Goal: Navigation & Orientation: Find specific page/section

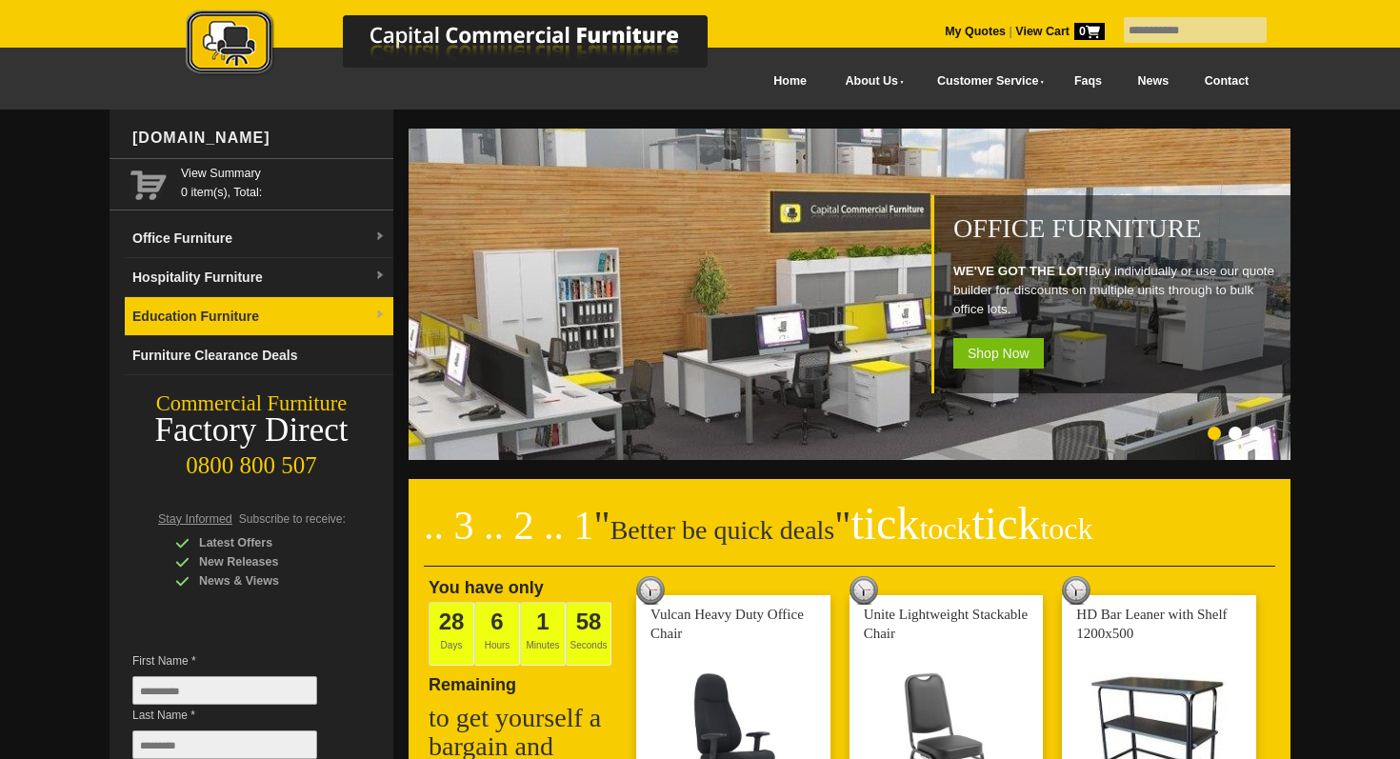
click at [314, 320] on link "Education Furniture" at bounding box center [259, 316] width 269 height 39
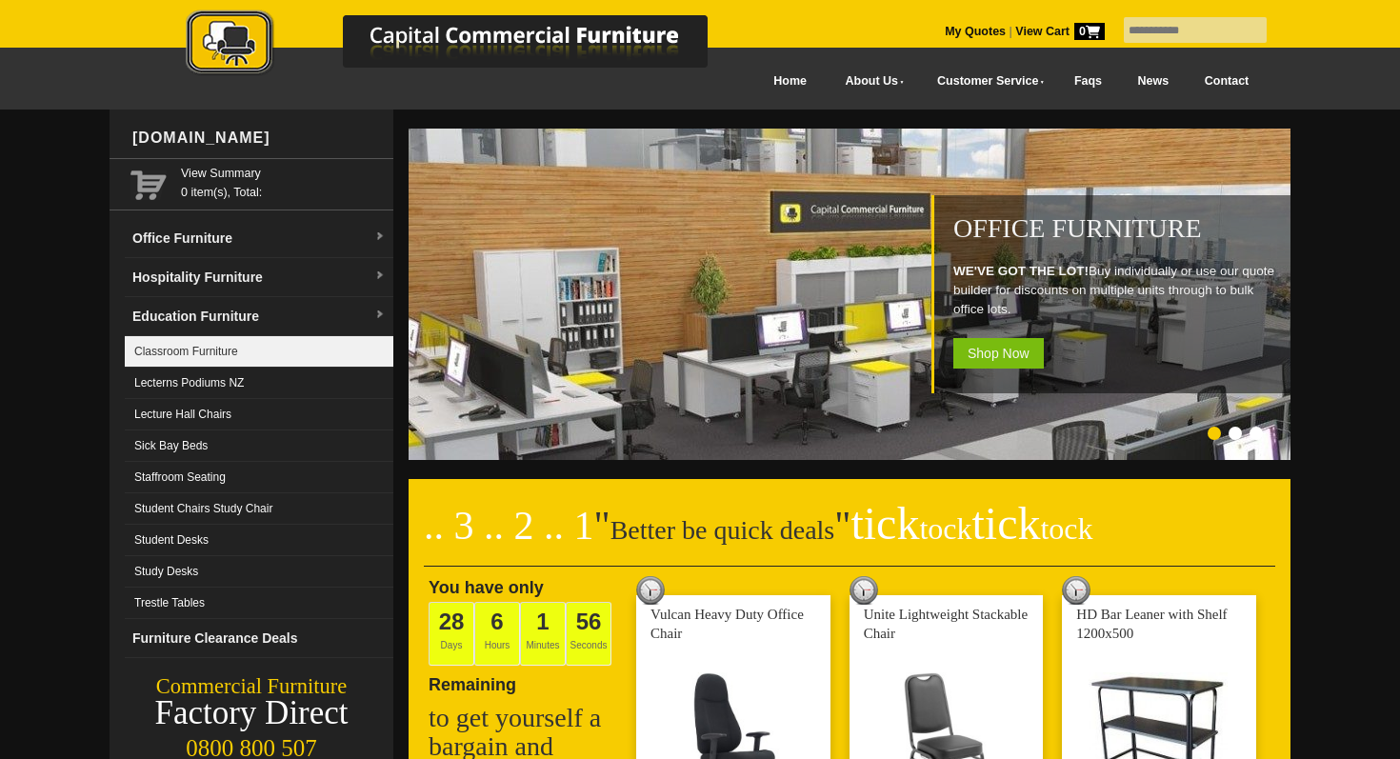
click at [274, 349] on link "Classroom Furniture" at bounding box center [259, 351] width 269 height 31
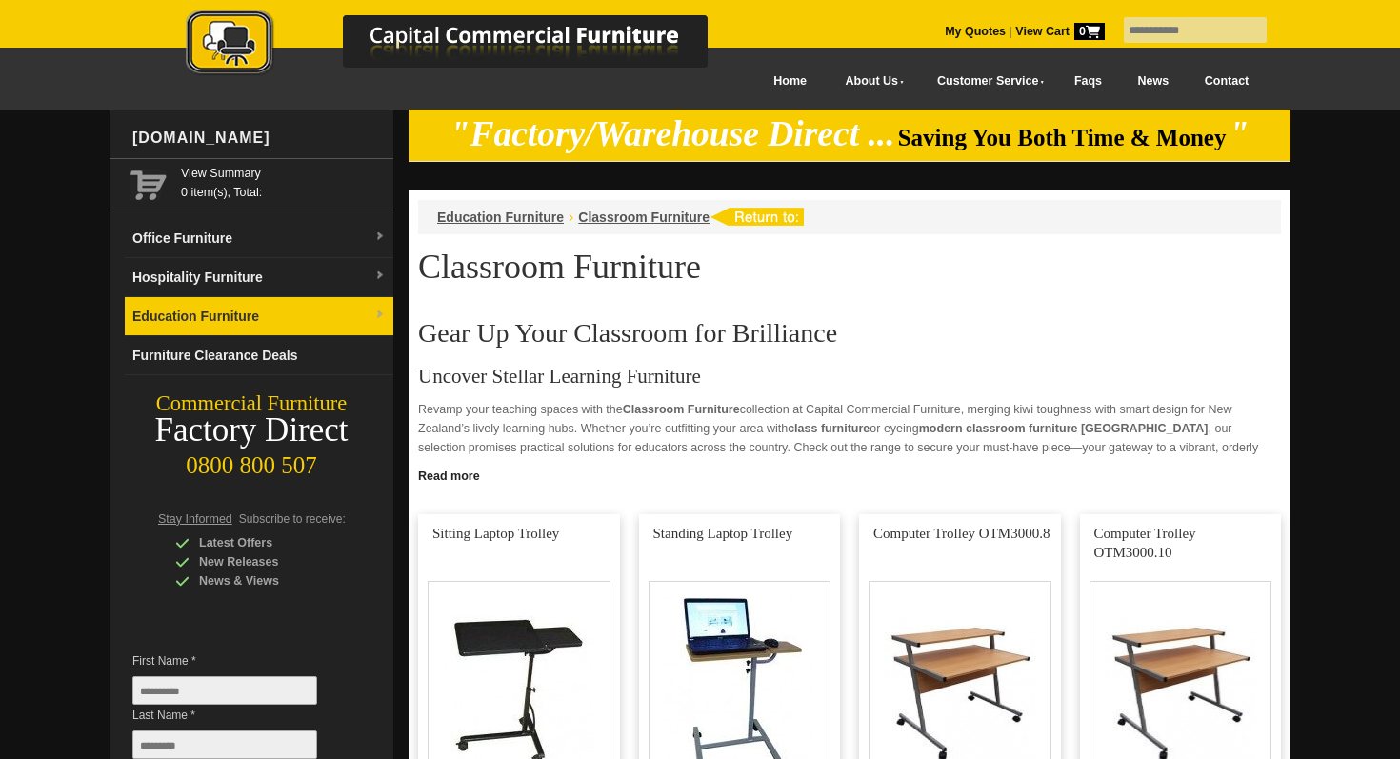
click at [375, 320] on img at bounding box center [379, 314] width 11 height 11
